Goal: Task Accomplishment & Management: Use online tool/utility

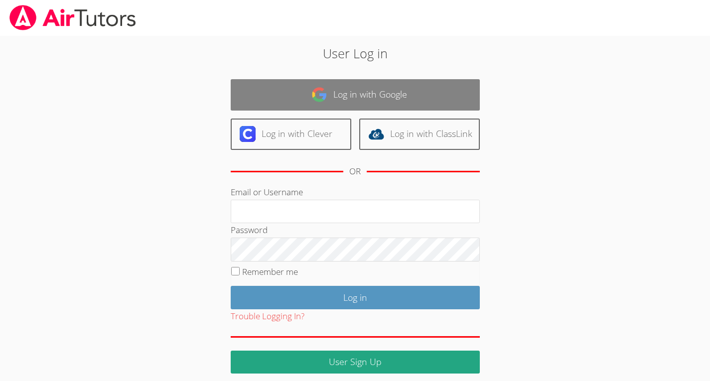
click at [285, 80] on link "Log in with Google" at bounding box center [355, 94] width 249 height 31
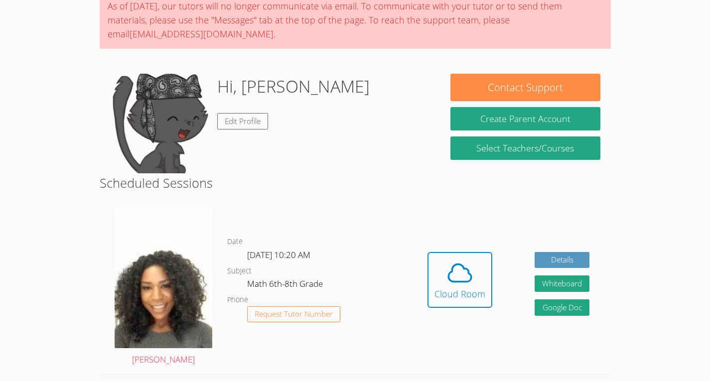
scroll to position [97, 0]
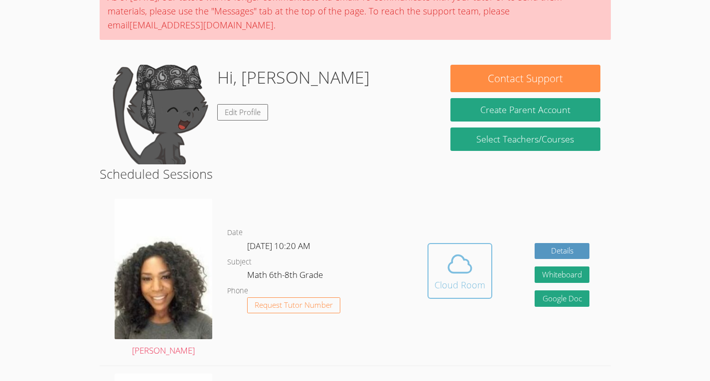
drag, startPoint x: 447, startPoint y: 263, endPoint x: 455, endPoint y: 253, distance: 13.0
click at [455, 253] on icon at bounding box center [460, 264] width 28 height 28
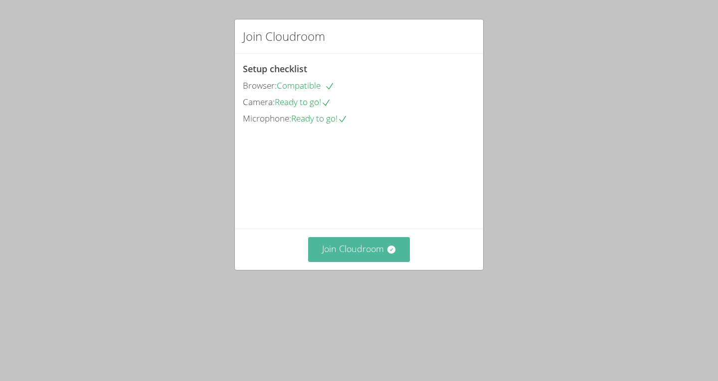
click at [334, 262] on button "Join Cloudroom" at bounding box center [359, 249] width 102 height 24
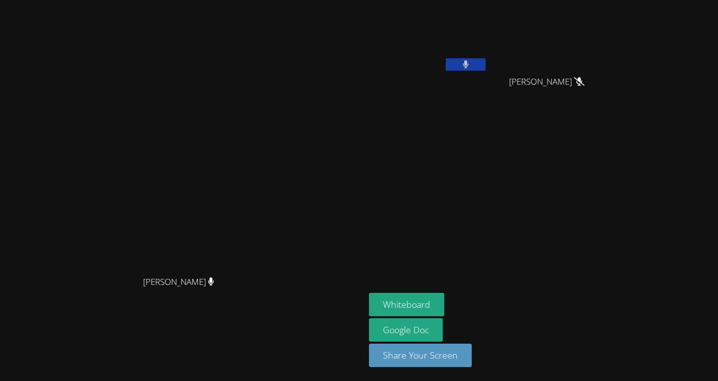
click at [485, 62] on button at bounding box center [466, 64] width 40 height 12
click at [470, 62] on icon at bounding box center [465, 64] width 10 height 8
click at [444, 296] on button "Whiteboard" at bounding box center [406, 304] width 75 height 23
click at [369, 293] on button "Whiteboard" at bounding box center [406, 304] width 75 height 23
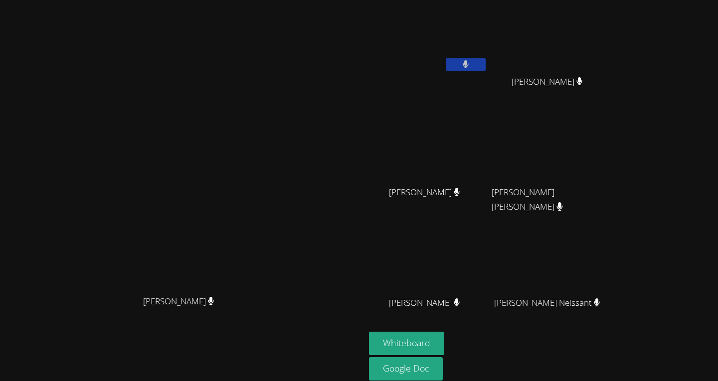
click at [692, 43] on div "Michelle Dupin Michelle Dupin Jean Dawensky Tuny Marie Louime Marie Louime Tani…" at bounding box center [359, 190] width 718 height 381
click at [487, 36] on video at bounding box center [428, 37] width 119 height 67
drag, startPoint x: 350, startPoint y: 76, endPoint x: 312, endPoint y: 87, distance: 39.4
click at [485, 63] on button at bounding box center [466, 64] width 40 height 12
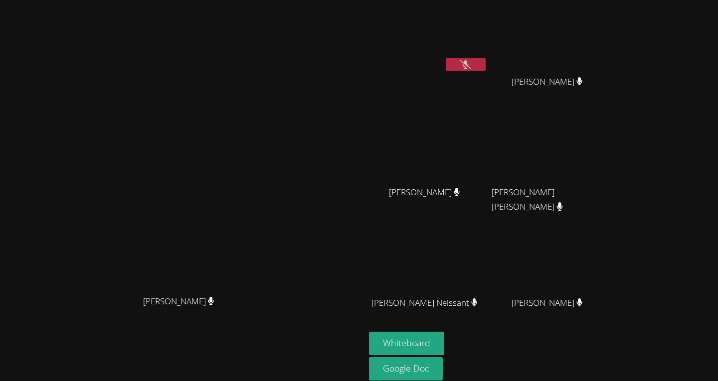
click at [485, 63] on button at bounding box center [466, 64] width 40 height 12
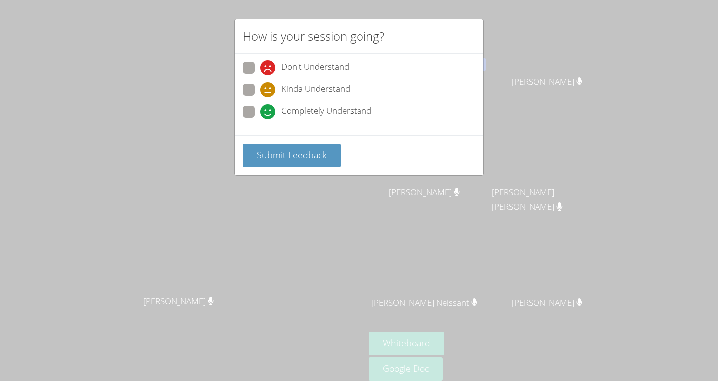
click at [249, 82] on div "Don't Understand Kinda Understand Completely Understand" at bounding box center [359, 93] width 232 height 62
click at [260, 97] on span at bounding box center [260, 97] width 0 height 0
click at [260, 85] on input "Kinda Understand" at bounding box center [264, 88] width 8 height 8
radio input "true"
click at [245, 102] on div "Don't Understand Kinda Understand Completely Understand" at bounding box center [359, 93] width 232 height 62
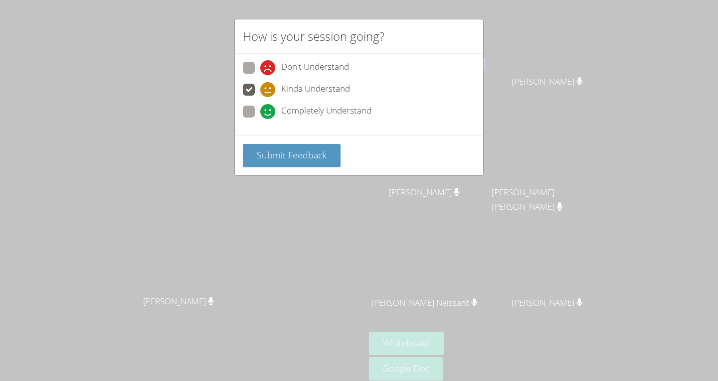
click at [260, 119] on span at bounding box center [260, 119] width 0 height 0
click at [260, 114] on input "Completely Understand" at bounding box center [264, 110] width 8 height 8
radio input "true"
click at [260, 97] on span at bounding box center [260, 97] width 0 height 0
click at [260, 88] on input "Kinda Understand" at bounding box center [264, 88] width 8 height 8
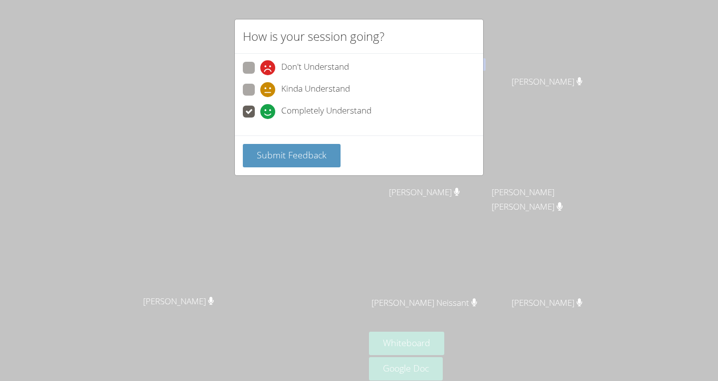
radio input "true"
click at [265, 150] on span "Submit Feedback" at bounding box center [292, 155] width 70 height 12
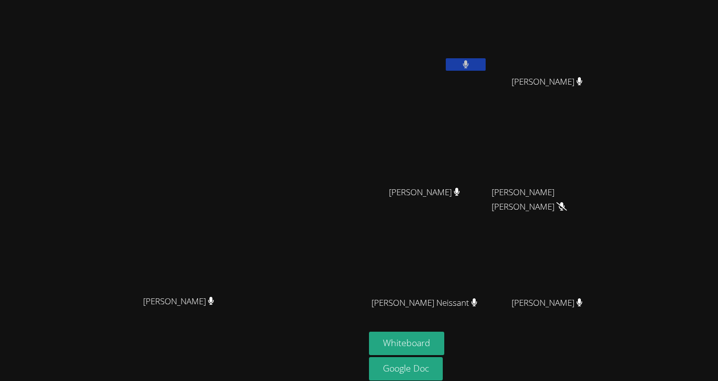
drag, startPoint x: 340, startPoint y: 100, endPoint x: 386, endPoint y: -43, distance: 150.7
click at [386, 0] on html "Michelle Dupin Michelle Dupin Jean Dawensky Tuny Marie Louime Marie Louime Tani…" at bounding box center [359, 190] width 718 height 381
